Goal: Information Seeking & Learning: Learn about a topic

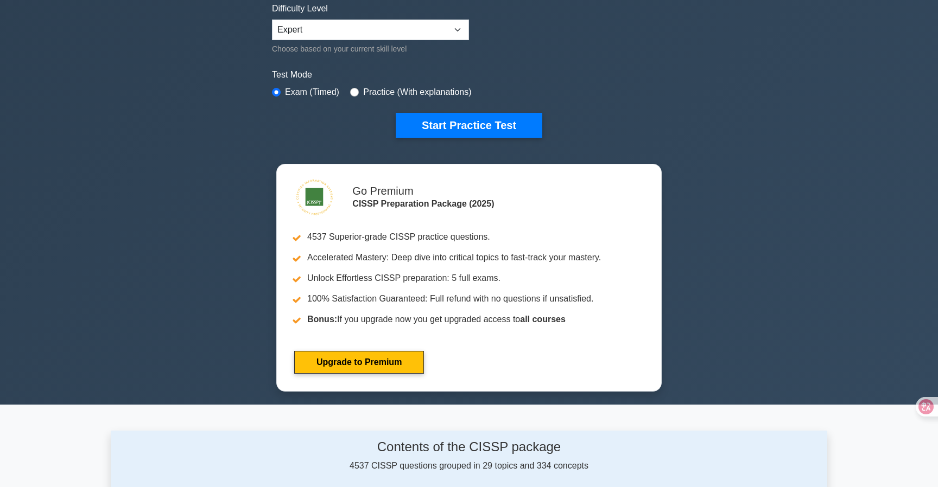
scroll to position [359, 0]
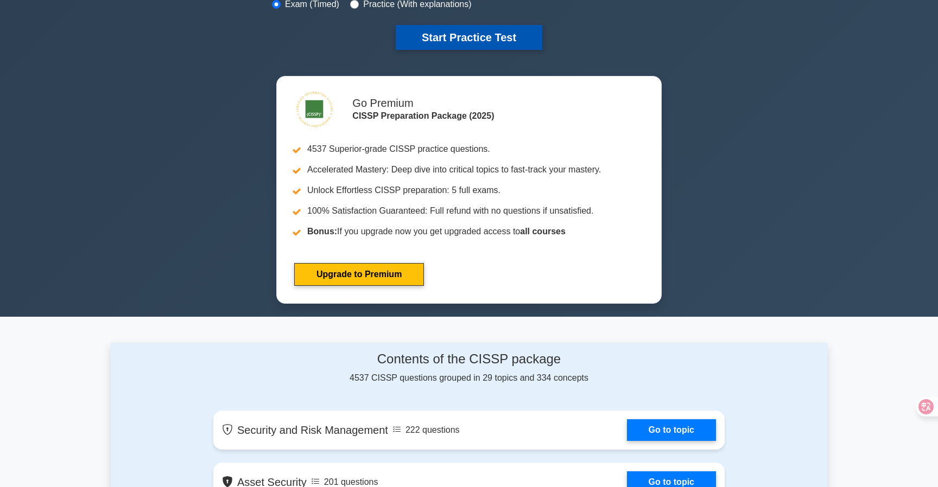
click at [498, 40] on button "Start Practice Test" at bounding box center [469, 37] width 147 height 25
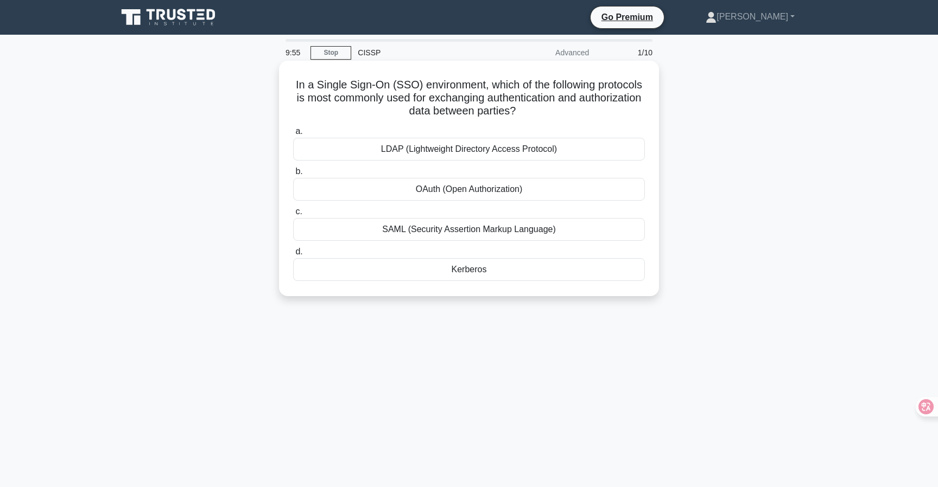
click at [448, 97] on h5 "In a Single Sign-On (SSO) environment, which of the following protocols is most…" at bounding box center [469, 98] width 354 height 40
click at [919, 409] on icon at bounding box center [917, 406] width 9 height 9
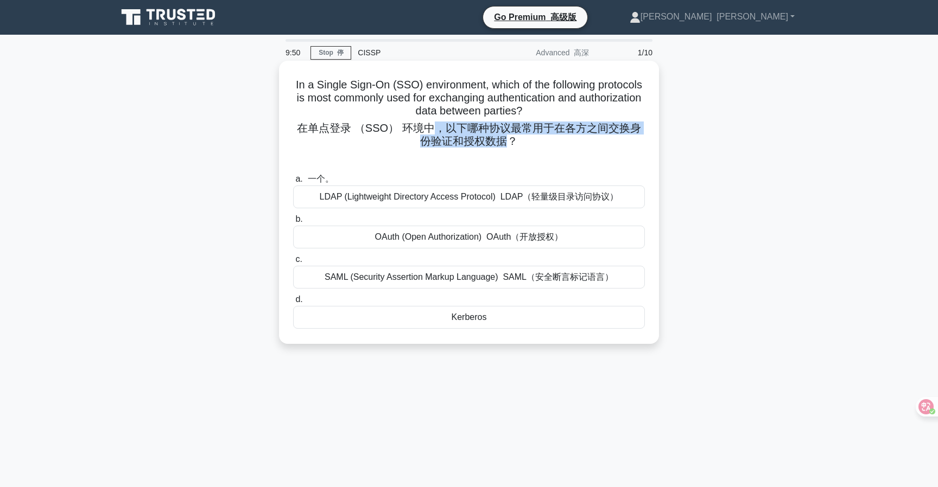
drag, startPoint x: 429, startPoint y: 125, endPoint x: 507, endPoint y: 137, distance: 79.6
click at [507, 137] on font "在单点登录 （SSO） 环境中，以下哪种协议最常用于在各方之间交换身份验证和授权数据？" at bounding box center [469, 134] width 344 height 25
drag, startPoint x: 508, startPoint y: 138, endPoint x: 451, endPoint y: 126, distance: 58.3
click at [451, 126] on font "在单点登录 （SSO） 环境中，以下哪种协议最常用于在各方之间交换身份验证和授权数据？" at bounding box center [469, 134] width 344 height 25
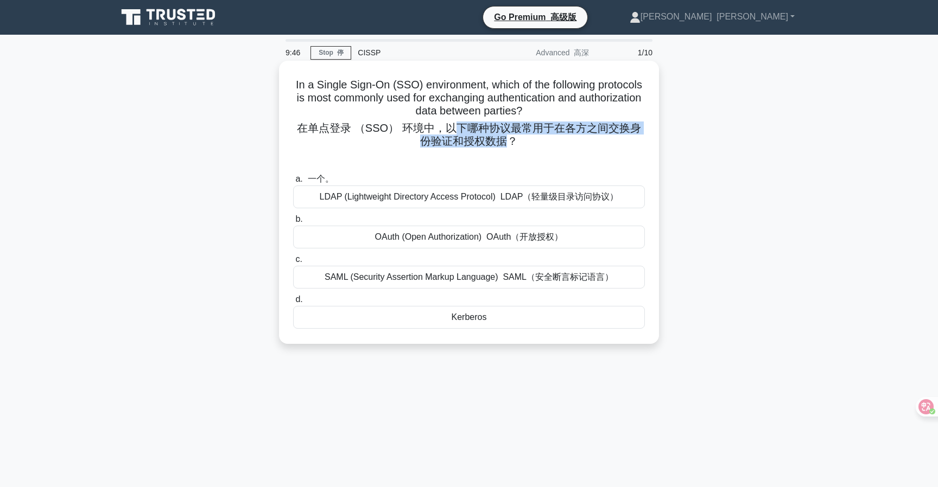
click at [451, 126] on font "在单点登录 （SSO） 环境中，以下哪种协议最常用于在各方之间交换身份验证和授权数据？" at bounding box center [469, 134] width 344 height 25
click at [468, 282] on div "SAML (Security Assertion Markup Language) SAML（安全断言标记语言）" at bounding box center [469, 277] width 352 height 23
click at [293, 263] on input "c. SAML (Security Assertion Markup Language) SAML（安全断言标记语言）" at bounding box center [293, 259] width 0 height 7
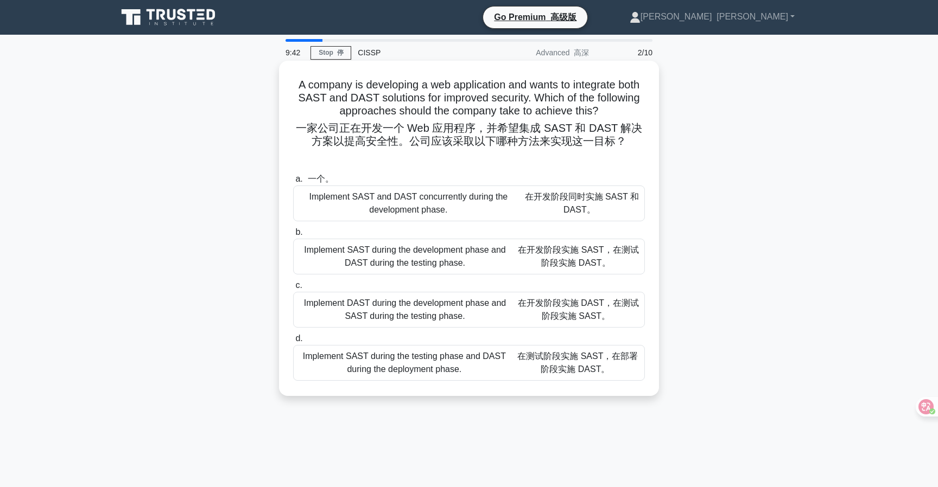
click at [479, 138] on font "一家公司正在开发一个 Web 应用程序，并希望集成 SAST 和 DAST 解决方案以提高安全性。公司应该采取以下哪种方法来实现这一目标？" at bounding box center [469, 134] width 347 height 25
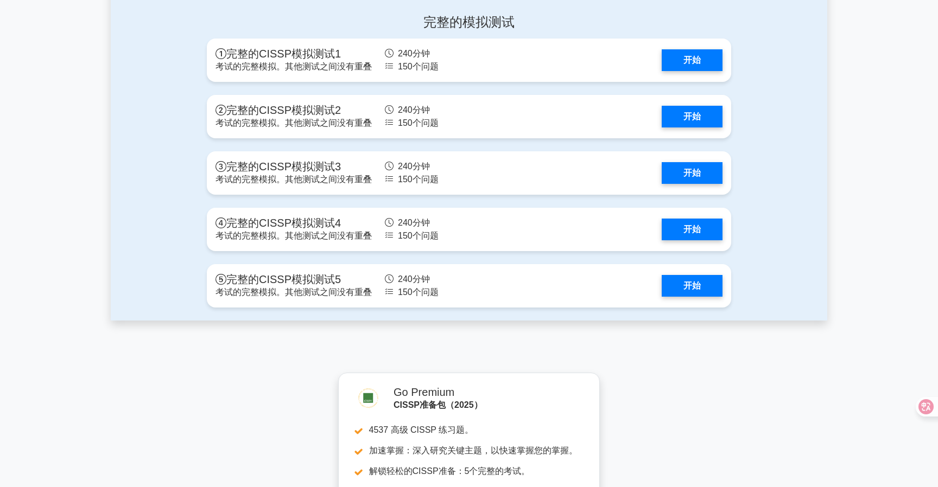
scroll to position [2658, 0]
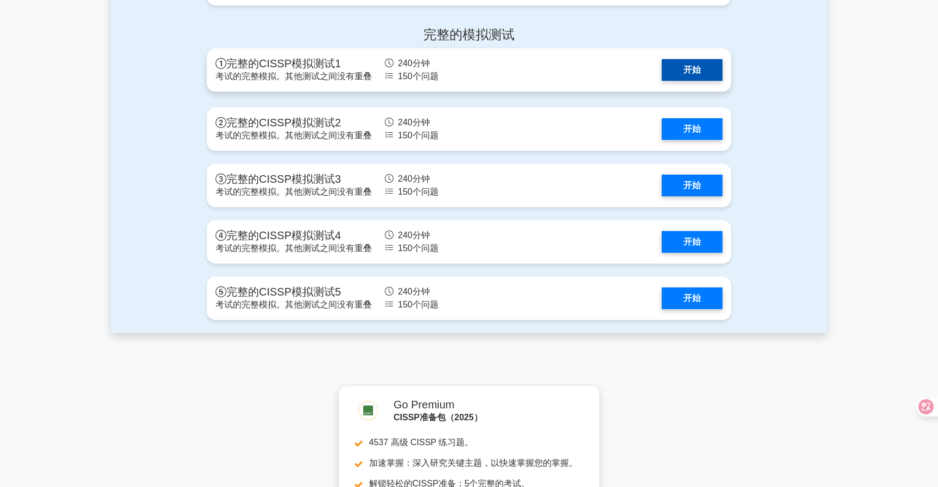
click at [683, 70] on link "开始" at bounding box center [692, 70] width 61 height 22
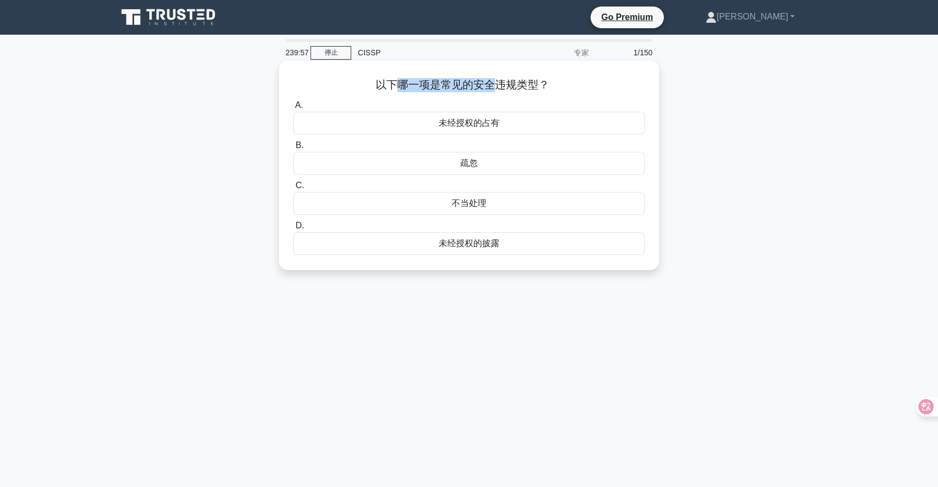
drag, startPoint x: 499, startPoint y: 81, endPoint x: 397, endPoint y: 81, distance: 101.5
click at [397, 81] on h5 "以下哪一项是常见的安全违规类型？ .spinner_0XTQ{transform-origin:center;animation:spinner_y6GP .…" at bounding box center [469, 85] width 354 height 14
drag, startPoint x: 392, startPoint y: 83, endPoint x: 512, endPoint y: 83, distance: 119.9
click at [512, 83] on h5 "以下哪一项是常见的安全违规类型？ .spinner_0XTQ{transform-origin:center;animation:spinner_y6GP .…" at bounding box center [469, 85] width 354 height 14
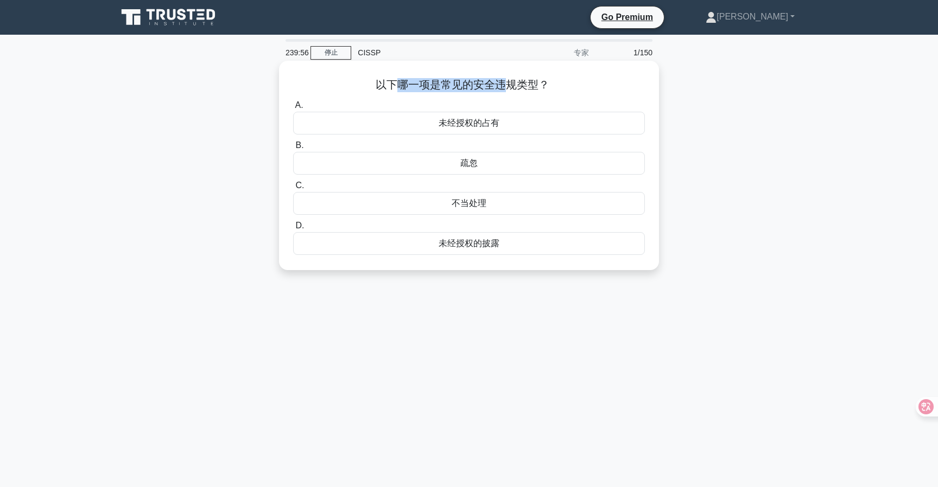
click at [512, 83] on h5 "以下哪一项是常见的安全违规类型？ .spinner_0XTQ{transform-origin:center;animation:spinner_y6GP .…" at bounding box center [469, 85] width 354 height 14
click at [528, 87] on h5 "以下哪一项是常见的安全违规类型？ .spinner_0XTQ{transform-origin:center;animation:spinner_y6GP .…" at bounding box center [469, 85] width 354 height 14
